Goal: Navigation & Orientation: Find specific page/section

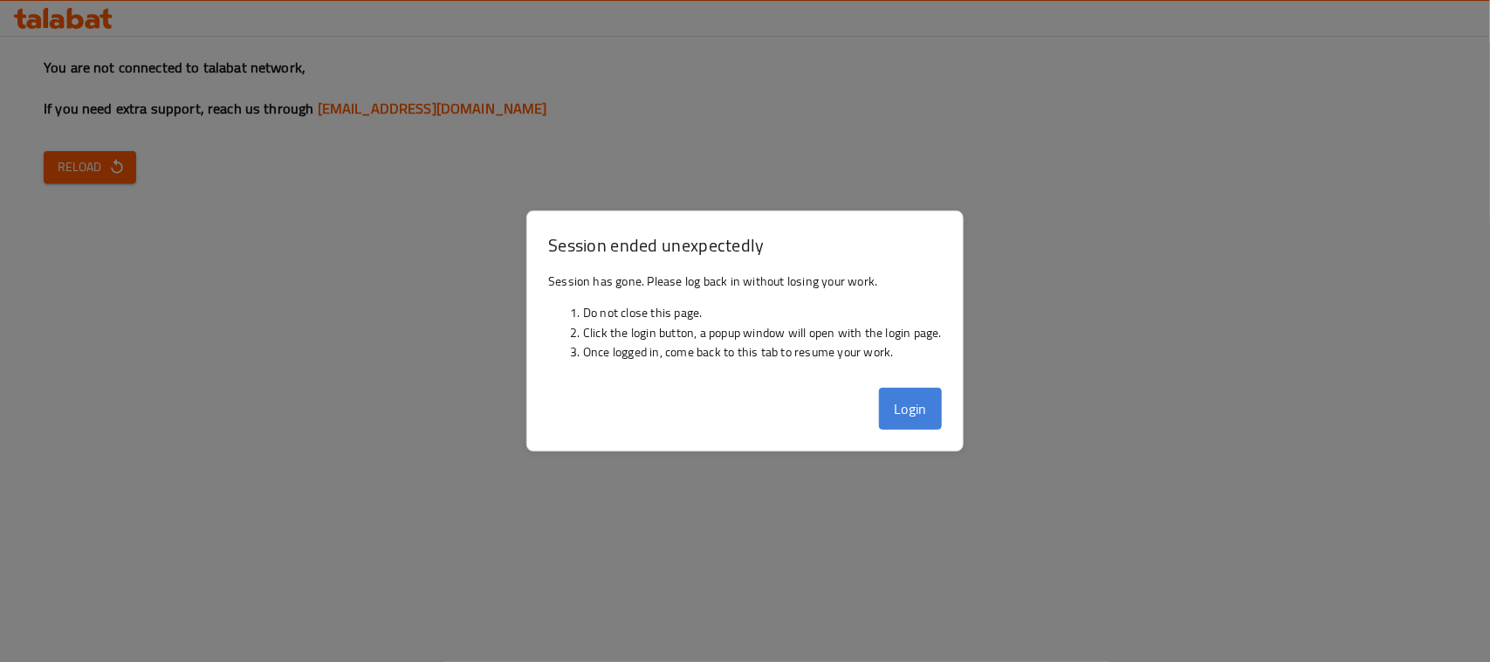
click at [900, 396] on button "Login" at bounding box center [910, 409] width 63 height 42
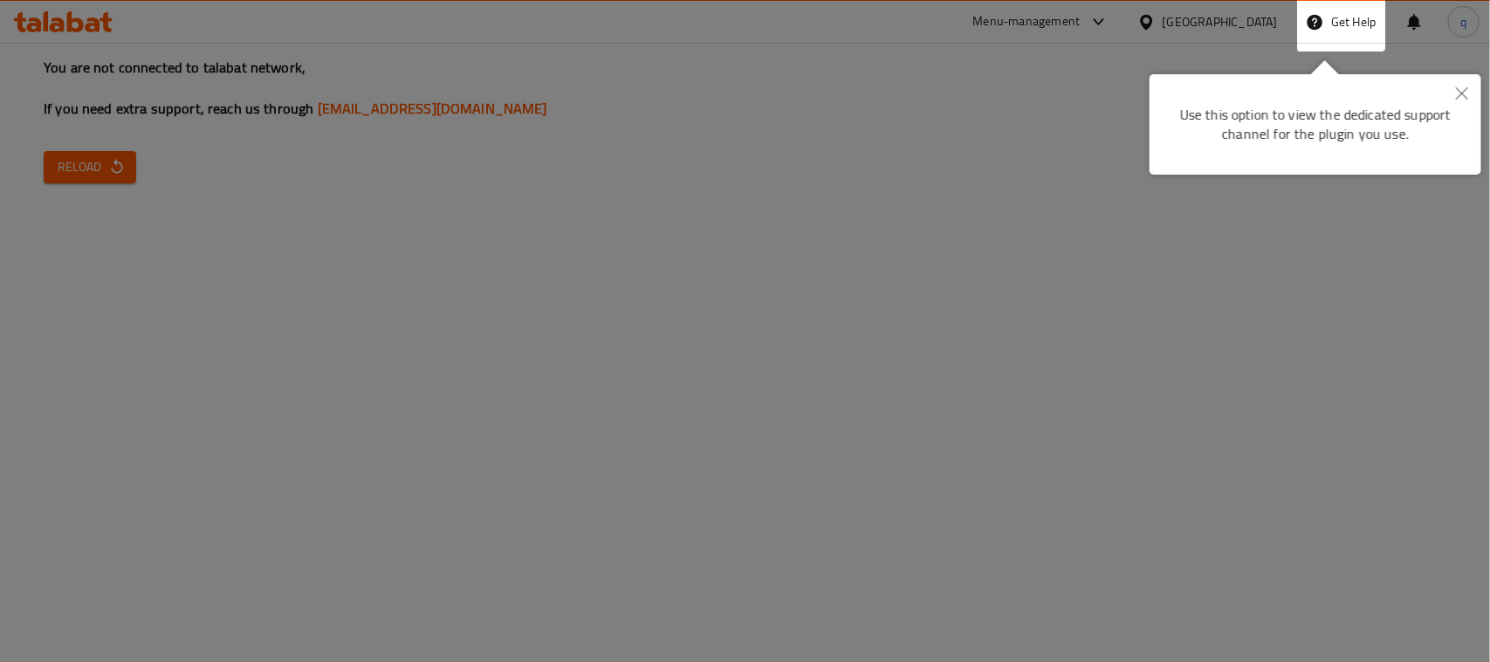
click at [1451, 83] on button "Close" at bounding box center [1462, 94] width 38 height 40
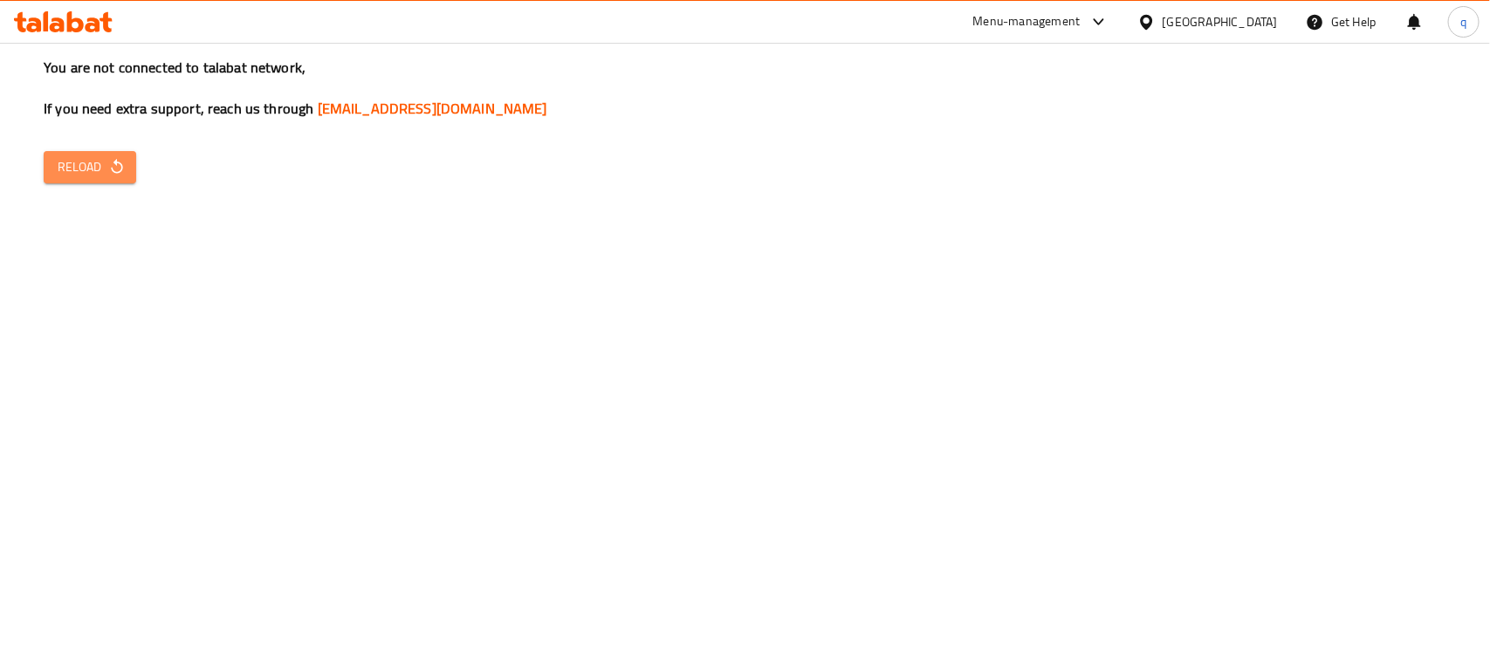
click at [102, 163] on span "Reload" at bounding box center [90, 167] width 65 height 22
